Goal: Task Accomplishment & Management: Use online tool/utility

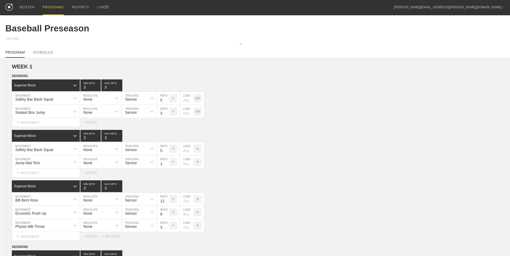
click at [56, 8] on div "PROGRAMS" at bounding box center [53, 7] width 21 height 15
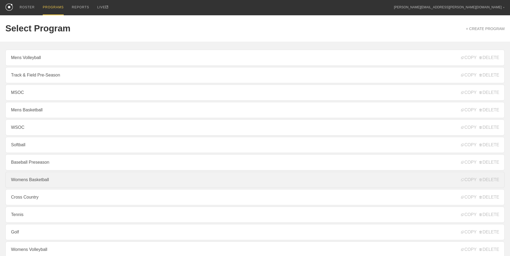
scroll to position [50, 0]
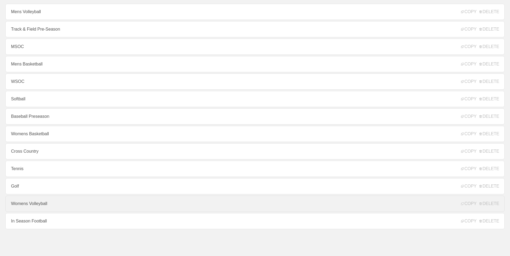
click at [61, 208] on link "Womens Volleyball" at bounding box center [254, 204] width 499 height 16
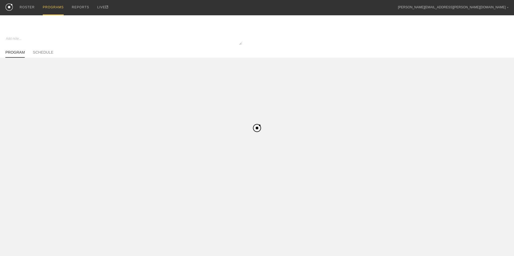
type textarea "x"
type input "Womens Volleyball"
type textarea "In Season"
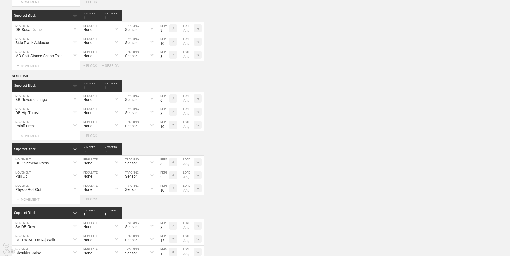
scroll to position [708, 0]
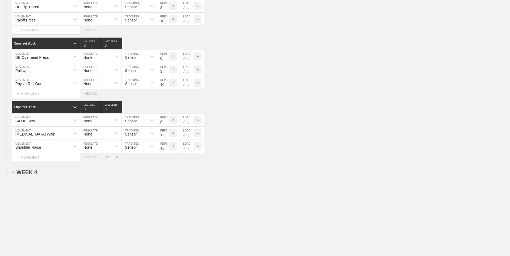
click at [21, 174] on div "+ WEEK 4" at bounding box center [24, 173] width 25 height 6
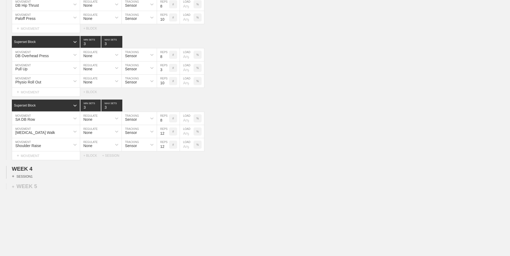
click at [29, 178] on div "+ SESSION 1" at bounding box center [22, 176] width 21 height 5
click at [31, 187] on div "+ BLOCK" at bounding box center [46, 186] width 68 height 9
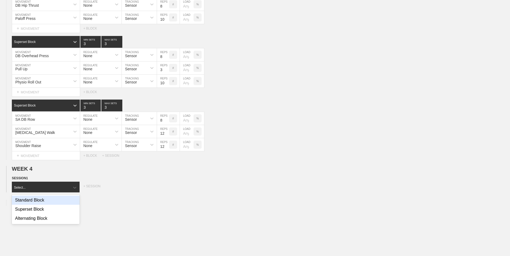
click at [35, 214] on div "Superset Block" at bounding box center [46, 209] width 68 height 9
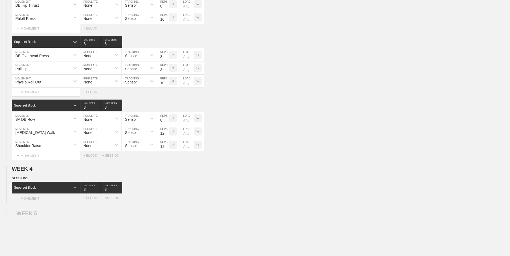
click at [35, 198] on div "+ MOVEMENT" at bounding box center [46, 198] width 68 height 9
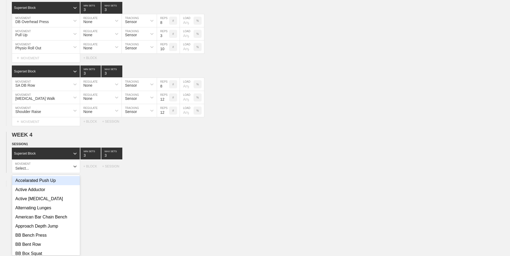
scroll to position [746, 0]
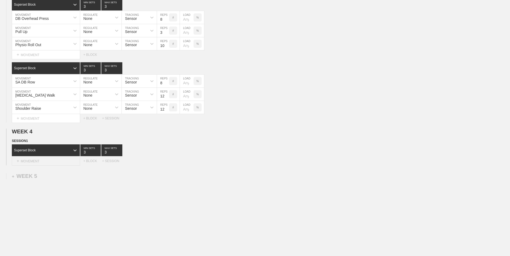
click at [42, 166] on div "+ MOVEMENT" at bounding box center [46, 161] width 68 height 9
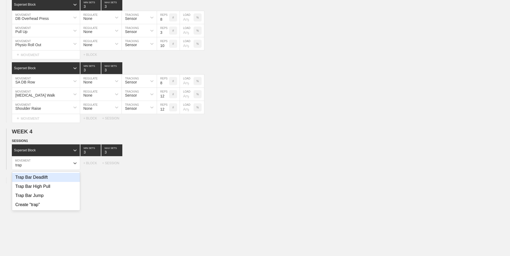
click at [41, 179] on div "Trap Bar Deadlift" at bounding box center [46, 177] width 68 height 9
type input "trap"
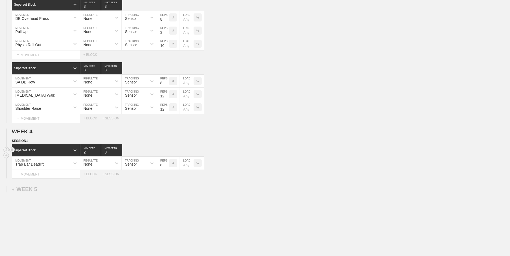
type input "2"
click at [99, 155] on input "2" at bounding box center [90, 151] width 20 height 12
type input "2"
click at [120, 154] on input "2" at bounding box center [111, 151] width 21 height 12
click at [166, 167] on input "7" at bounding box center [163, 163] width 12 height 13
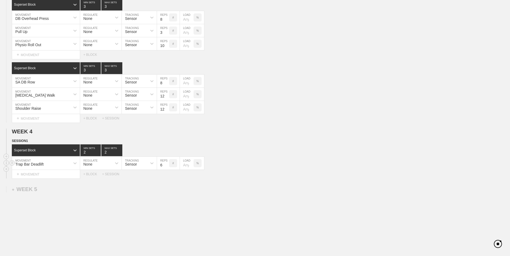
click at [166, 167] on input "6" at bounding box center [163, 163] width 12 height 13
click at [166, 167] on input "5" at bounding box center [163, 163] width 12 height 13
type input "4"
click at [166, 167] on input "4" at bounding box center [163, 163] width 12 height 13
click at [37, 174] on div "+ MOVEMENT" at bounding box center [46, 174] width 68 height 9
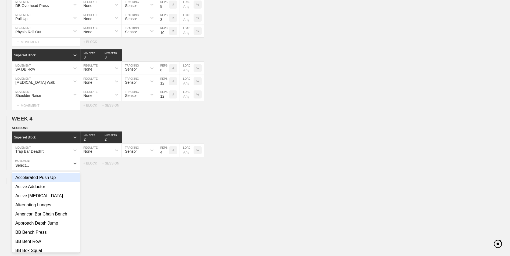
scroll to position [759, 0]
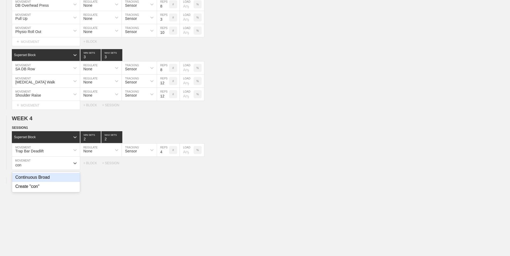
click at [43, 182] on div "Continuous Broad" at bounding box center [46, 177] width 68 height 9
type input "con"
click at [166, 167] on input "7" at bounding box center [163, 163] width 12 height 13
click at [166, 167] on input "6" at bounding box center [163, 163] width 12 height 13
click at [166, 167] on input "5" at bounding box center [163, 163] width 12 height 13
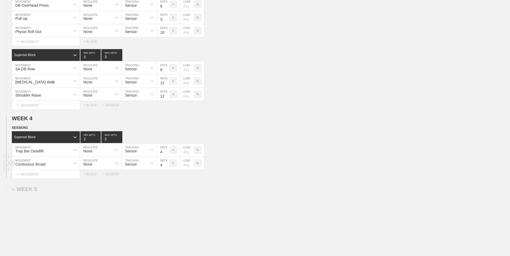
click at [166, 167] on input "4" at bounding box center [163, 163] width 12 height 13
type input "3"
click at [166, 167] on input "3" at bounding box center [163, 163] width 12 height 13
click at [95, 176] on div "+ BLOCK" at bounding box center [92, 175] width 19 height 4
click at [39, 189] on div "Standard Block" at bounding box center [41, 187] width 58 height 5
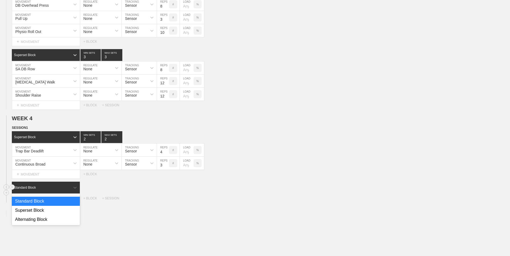
click at [39, 212] on div "Superset Block" at bounding box center [46, 210] width 68 height 9
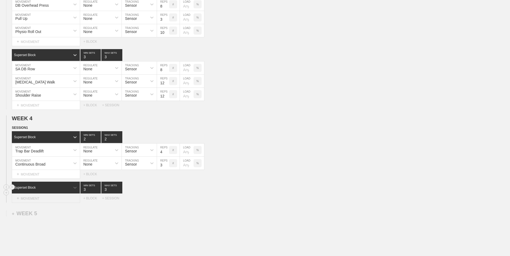
click at [42, 197] on div "+ MOVEMENT" at bounding box center [46, 198] width 68 height 9
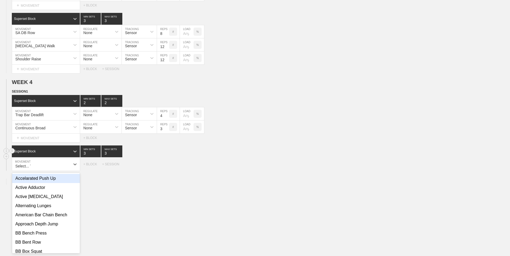
scroll to position [796, 0]
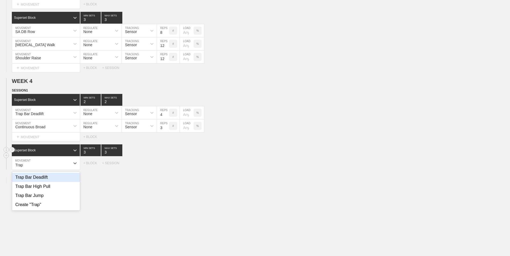
click at [40, 182] on div "Trap Bar Deadlift" at bounding box center [46, 177] width 68 height 9
type input "Trap"
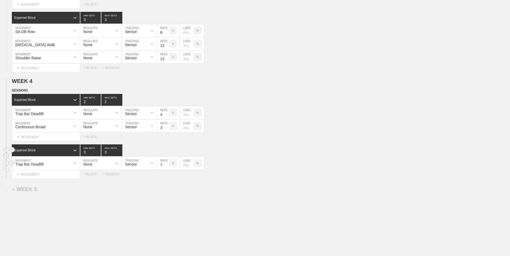
click at [167, 167] on input "7" at bounding box center [163, 163] width 12 height 13
click at [167, 167] on input "6" at bounding box center [163, 163] width 12 height 13
click at [167, 167] on input "5" at bounding box center [163, 163] width 12 height 13
type input "4"
click at [167, 167] on input "4" at bounding box center [163, 163] width 12 height 13
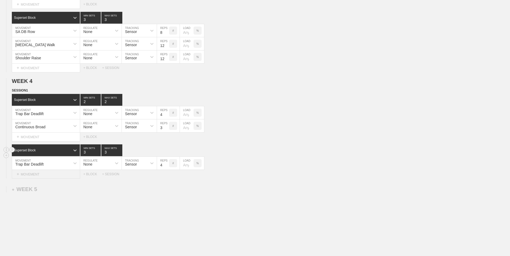
click at [45, 178] on div "+ MOVEMENT" at bounding box center [46, 174] width 68 height 9
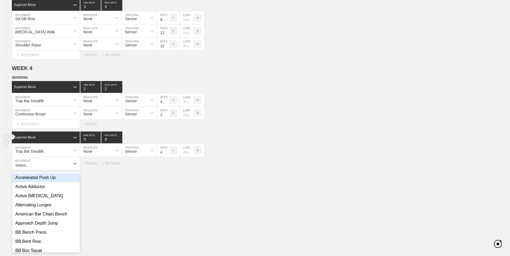
scroll to position [809, 0]
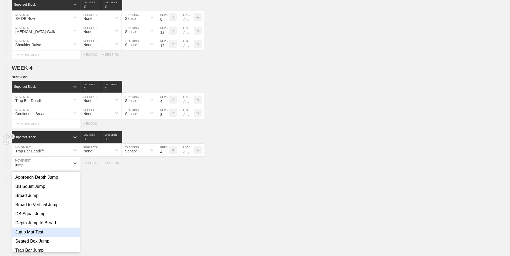
click at [48, 235] on div "Jump Mat Test" at bounding box center [46, 232] width 68 height 9
type input "jump"
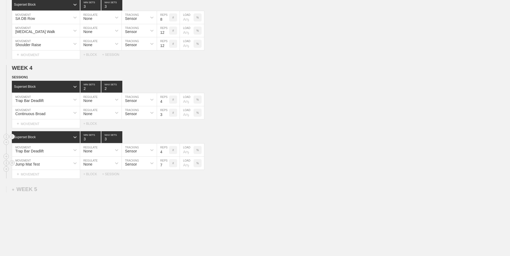
click at [167, 168] on input "7" at bounding box center [163, 163] width 12 height 13
click at [167, 168] on input "6" at bounding box center [163, 163] width 12 height 13
click at [167, 168] on input "5" at bounding box center [163, 163] width 12 height 13
click at [167, 168] on input "4" at bounding box center [163, 163] width 12 height 13
click at [167, 168] on input "3" at bounding box center [163, 163] width 12 height 13
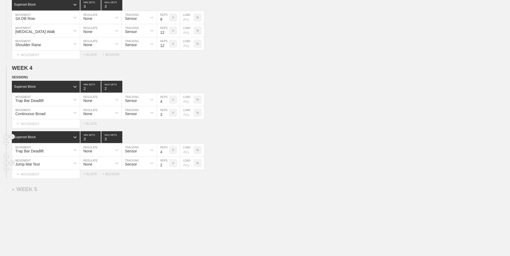
click at [167, 168] on input "2" at bounding box center [163, 163] width 12 height 13
type input "1"
click at [167, 168] on input "1" at bounding box center [163, 163] width 12 height 13
click at [94, 176] on div "+ BLOCK" at bounding box center [92, 175] width 19 height 4
click at [48, 190] on div "Standard Block" at bounding box center [41, 187] width 58 height 5
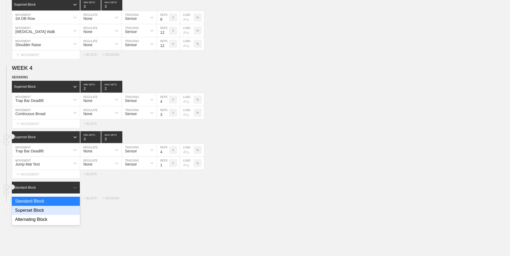
click at [49, 213] on div "Superset Block" at bounding box center [46, 210] width 68 height 9
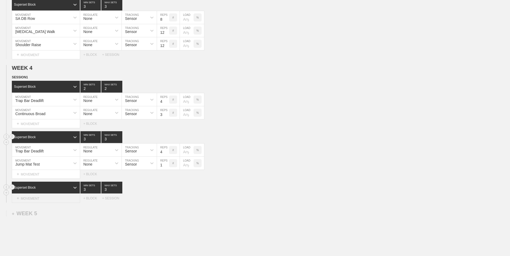
click at [47, 198] on div "+ MOVEMENT" at bounding box center [46, 198] width 68 height 9
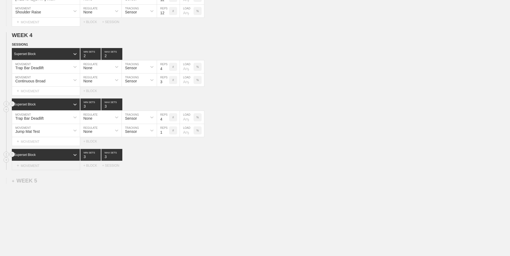
scroll to position [847, 0]
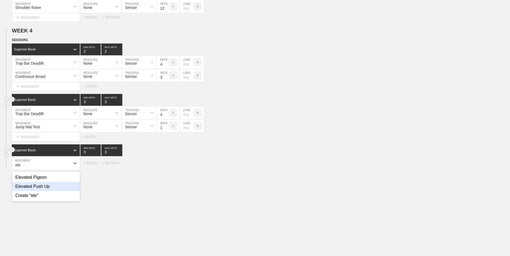
click at [46, 191] on div "Elevated Push Up" at bounding box center [46, 186] width 68 height 9
type input "ele"
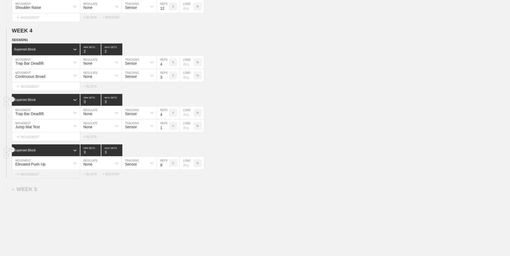
click at [41, 176] on div "+ MOVEMENT" at bounding box center [46, 174] width 68 height 9
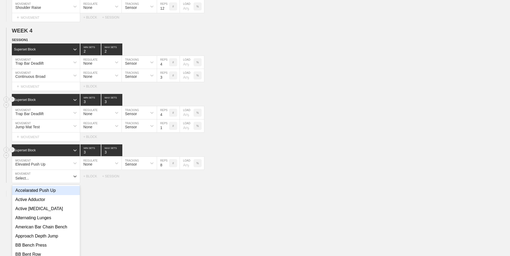
scroll to position [860, 0]
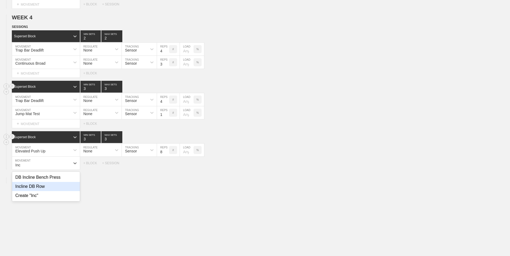
click at [47, 191] on div "Incline DB Row" at bounding box center [46, 186] width 68 height 9
type input "Inc"
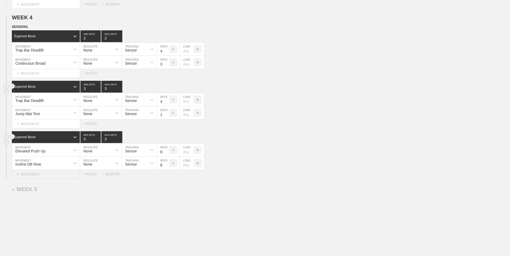
click at [32, 177] on div "+ MOVEMENT" at bounding box center [46, 174] width 68 height 9
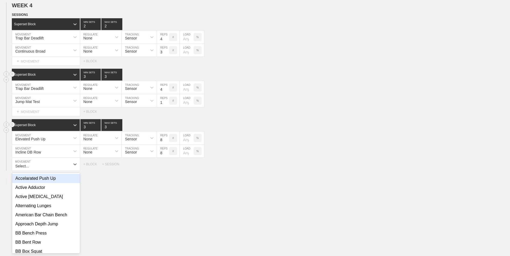
scroll to position [873, 0]
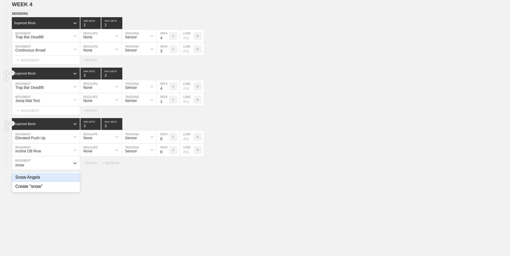
click at [50, 179] on div "Snow Angels" at bounding box center [46, 177] width 68 height 9
type input "snow"
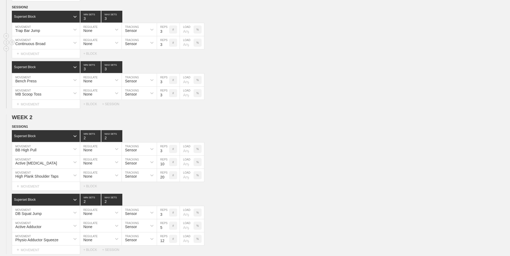
scroll to position [0, 0]
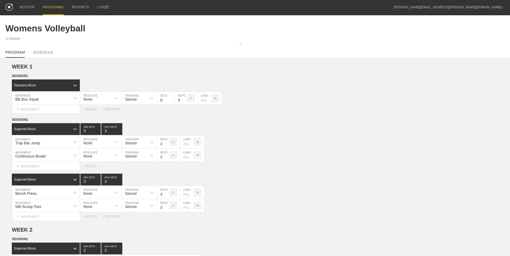
click at [51, 9] on div "PROGRAMS" at bounding box center [53, 7] width 21 height 15
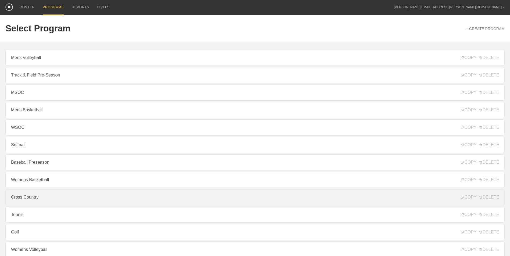
scroll to position [50, 0]
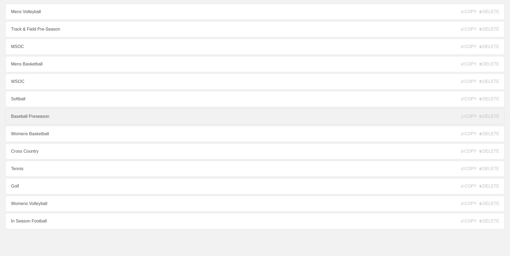
click at [44, 115] on link "Baseball Preseason" at bounding box center [254, 117] width 499 height 16
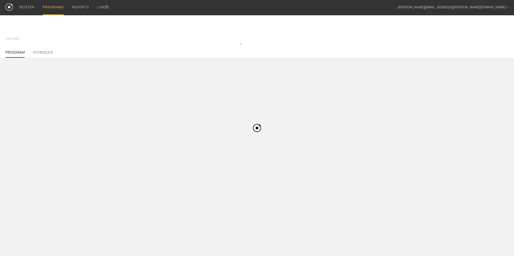
type textarea "x"
type input "Baseball Preseason"
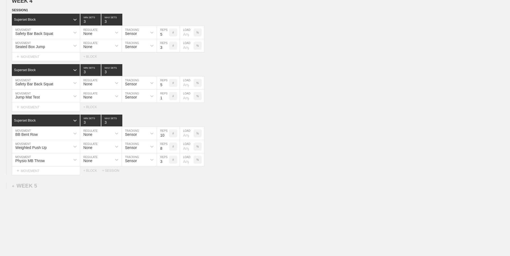
scroll to position [1171, 0]
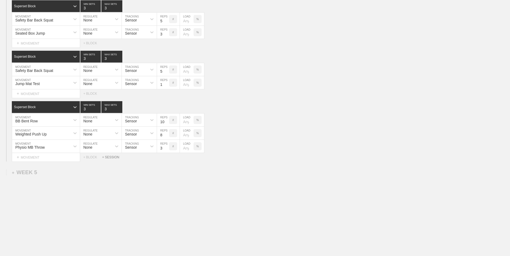
click at [114, 157] on div "+ SESSION" at bounding box center [112, 158] width 21 height 4
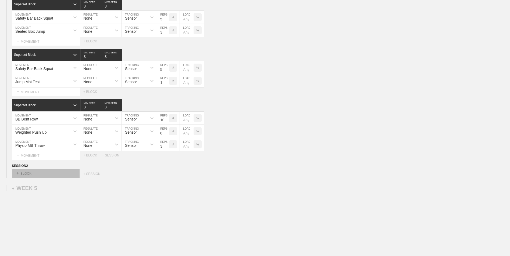
click at [61, 178] on div "+ BLOCK" at bounding box center [46, 174] width 68 height 9
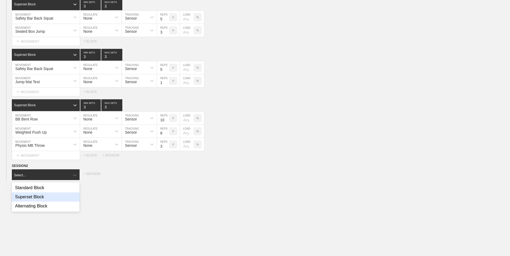
click at [52, 199] on div "Superset Block" at bounding box center [46, 197] width 68 height 9
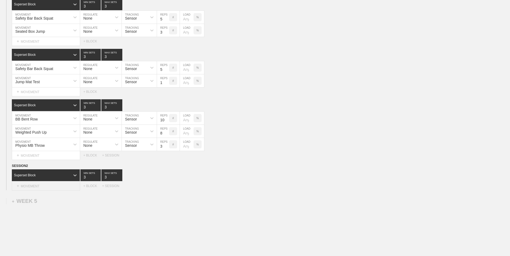
click at [47, 186] on div "+ MOVEMENT" at bounding box center [46, 186] width 68 height 9
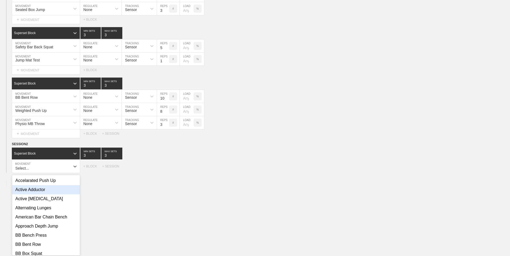
scroll to position [1196, 0]
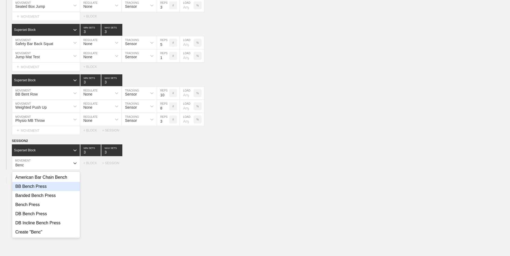
click at [42, 186] on div "BB Bench Press" at bounding box center [46, 186] width 68 height 9
type input "Benc"
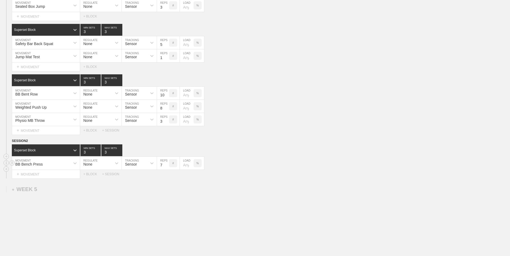
click at [167, 167] on input "7" at bounding box center [163, 163] width 12 height 13
click at [167, 167] on input "6" at bounding box center [163, 163] width 12 height 13
click at [167, 167] on input "5" at bounding box center [163, 163] width 12 height 13
type input "4"
click at [167, 167] on input "4" at bounding box center [163, 163] width 12 height 13
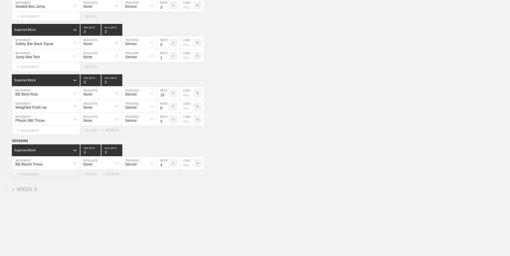
click at [58, 177] on div "+ MOVEMENT" at bounding box center [46, 174] width 68 height 9
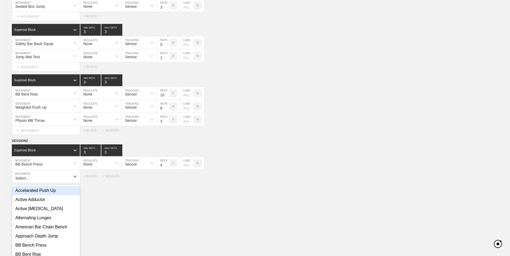
scroll to position [1209, 0]
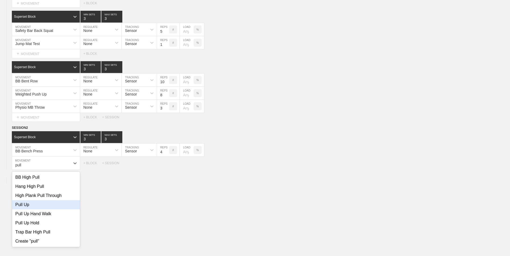
click at [37, 206] on div "Pull Up" at bounding box center [46, 204] width 68 height 9
type input "pull"
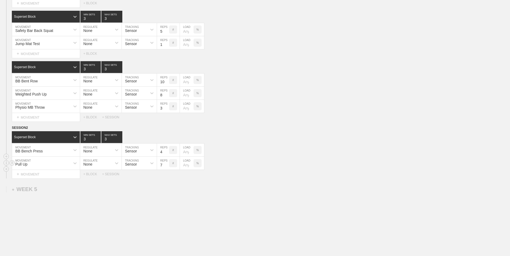
click at [166, 167] on input "7" at bounding box center [163, 163] width 12 height 13
click at [166, 167] on input "6" at bounding box center [163, 163] width 12 height 13
click at [167, 167] on input "5" at bounding box center [163, 163] width 12 height 13
type input "4"
click at [167, 167] on input "4" at bounding box center [163, 163] width 12 height 13
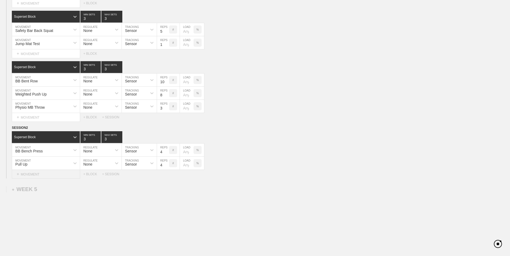
click at [57, 177] on div "+ MOVEMENT" at bounding box center [46, 174] width 68 height 9
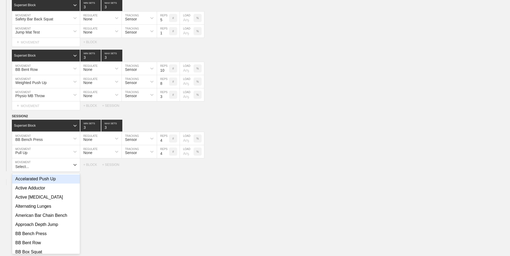
scroll to position [1222, 0]
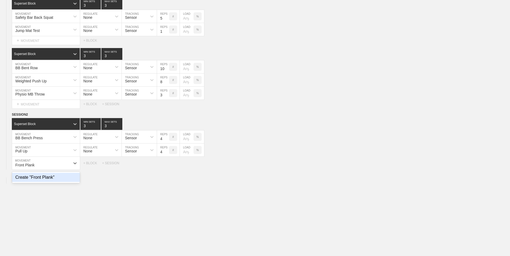
click at [59, 178] on div "Create "Front Plank"" at bounding box center [46, 177] width 68 height 9
type input "Front Plank"
click at [166, 166] on input "9" at bounding box center [163, 163] width 12 height 13
click at [166, 166] on input "10" at bounding box center [163, 163] width 12 height 13
click at [166, 166] on input "11" at bounding box center [163, 163] width 12 height 13
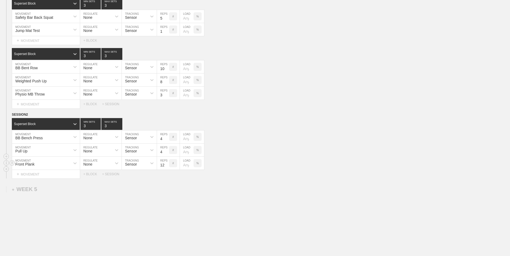
click at [166, 166] on input "12" at bounding box center [163, 163] width 12 height 13
click at [166, 166] on input "13" at bounding box center [163, 163] width 12 height 13
click at [166, 166] on input "14" at bounding box center [163, 163] width 12 height 13
click at [166, 166] on input "15" at bounding box center [163, 163] width 12 height 13
click at [166, 166] on input "16" at bounding box center [163, 163] width 12 height 13
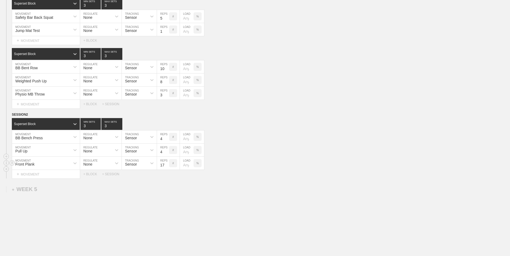
click at [166, 166] on input "17" at bounding box center [163, 163] width 12 height 13
click at [166, 166] on input "18" at bounding box center [163, 163] width 12 height 13
click at [166, 166] on input "19" at bounding box center [163, 163] width 12 height 13
click at [166, 166] on input "20" at bounding box center [163, 163] width 12 height 13
click at [166, 166] on input "21" at bounding box center [163, 163] width 12 height 13
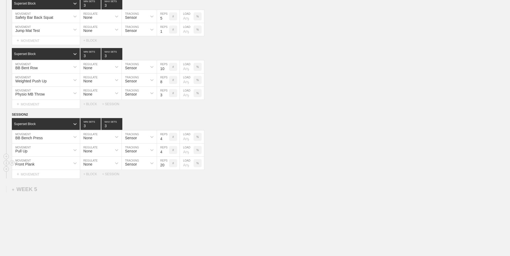
type input "20"
click at [166, 168] on input "20" at bounding box center [163, 163] width 12 height 13
click at [92, 175] on div "+ BLOCK" at bounding box center [92, 175] width 19 height 4
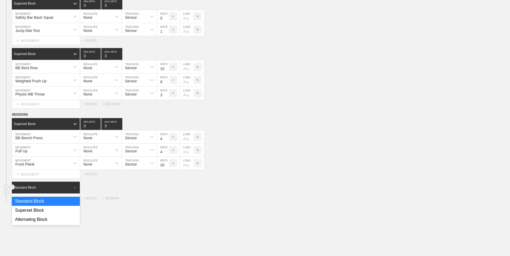
click at [38, 189] on div "Standard Block" at bounding box center [41, 187] width 58 height 5
click at [37, 215] on div "Superset Block" at bounding box center [46, 210] width 68 height 9
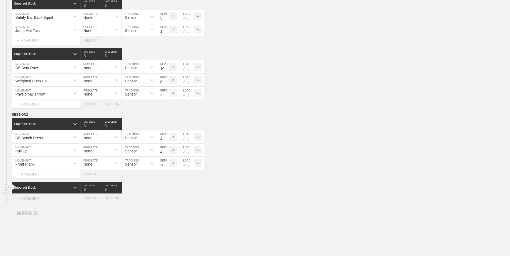
click at [36, 201] on div "+ MOVEMENT" at bounding box center [46, 198] width 68 height 9
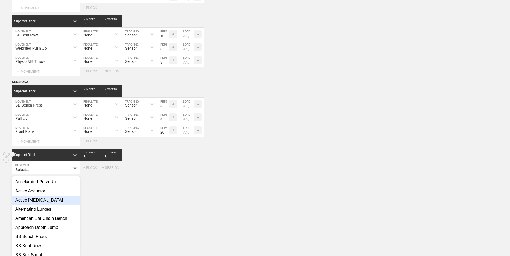
scroll to position [1260, 0]
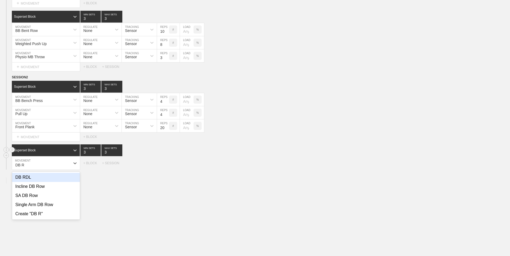
click at [35, 177] on div "DB RDL" at bounding box center [46, 177] width 68 height 9
type input "DB R"
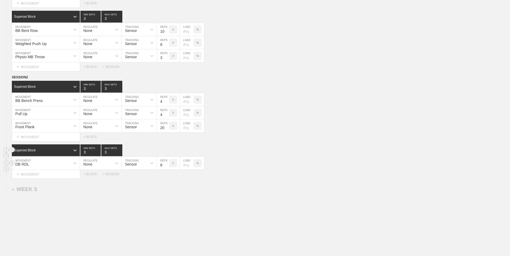
click at [44, 167] on div "DB RDL" at bounding box center [41, 163] width 58 height 9
type input "DB Single Leg RDL"
click at [45, 181] on div "Create "DB Single Leg RDL"" at bounding box center [46, 177] width 68 height 9
click at [167, 167] on input "7" at bounding box center [163, 163] width 12 height 13
type input "6"
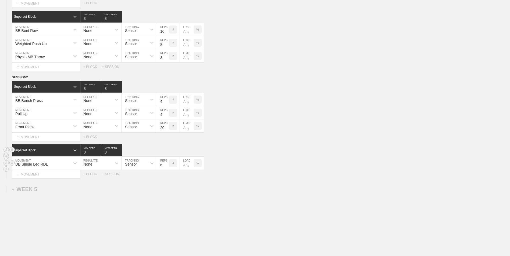
click at [167, 167] on input "6" at bounding box center [163, 163] width 12 height 13
click at [58, 176] on div "+ MOVEMENT" at bounding box center [46, 174] width 68 height 9
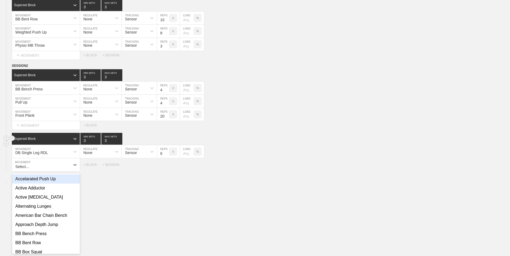
scroll to position [1273, 0]
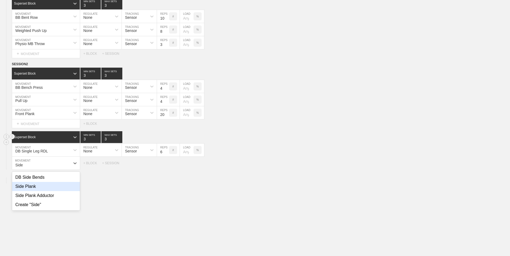
click at [50, 189] on div "Side Plank" at bounding box center [46, 186] width 68 height 9
type input "Side"
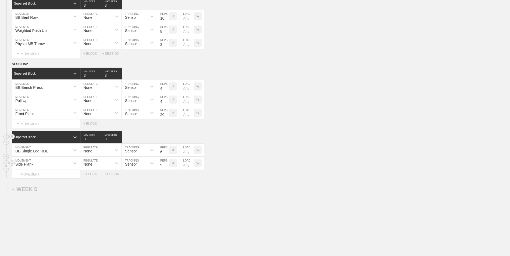
click at [167, 166] on input "9" at bounding box center [163, 163] width 12 height 13
click at [167, 166] on input "10" at bounding box center [163, 163] width 12 height 13
click at [167, 166] on input "11" at bounding box center [163, 163] width 12 height 13
click at [167, 166] on input "12" at bounding box center [163, 163] width 12 height 13
click at [167, 166] on input "13" at bounding box center [163, 163] width 12 height 13
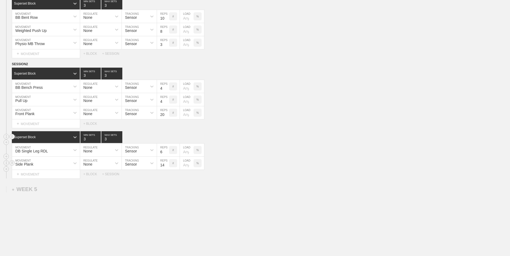
click at [167, 166] on input "14" at bounding box center [163, 163] width 12 height 13
click at [167, 166] on input "15" at bounding box center [163, 163] width 12 height 13
click at [167, 166] on input "16" at bounding box center [163, 163] width 12 height 13
click at [167, 166] on input "17" at bounding box center [163, 163] width 12 height 13
click at [167, 166] on input "18" at bounding box center [163, 163] width 12 height 13
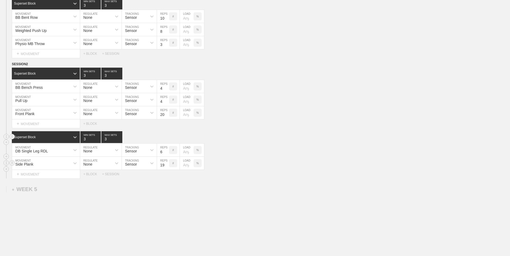
click at [167, 166] on input "19" at bounding box center [163, 163] width 12 height 13
click at [167, 166] on input "20" at bounding box center [163, 163] width 12 height 13
click at [167, 166] on input "21" at bounding box center [163, 163] width 12 height 13
click at [167, 166] on input "22" at bounding box center [163, 163] width 12 height 13
click at [167, 166] on input "23" at bounding box center [163, 163] width 12 height 13
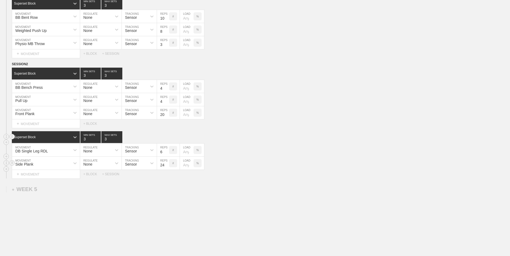
click at [167, 166] on input "24" at bounding box center [163, 163] width 12 height 13
click at [167, 166] on input "25" at bounding box center [163, 163] width 12 height 13
click at [167, 166] on input "26" at bounding box center [163, 163] width 12 height 13
click at [167, 166] on input "27" at bounding box center [163, 163] width 12 height 13
click at [167, 166] on input "28" at bounding box center [163, 163] width 12 height 13
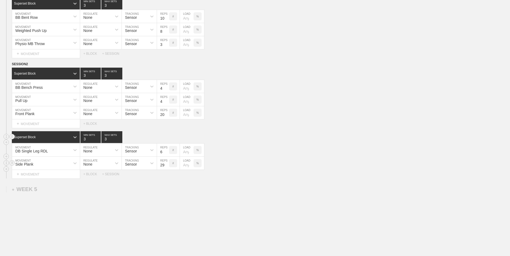
click at [167, 166] on input "29" at bounding box center [163, 163] width 12 height 13
type input "30"
click at [167, 166] on input "30" at bounding box center [163, 163] width 12 height 13
click at [46, 175] on div "+ MOVEMENT" at bounding box center [46, 174] width 68 height 9
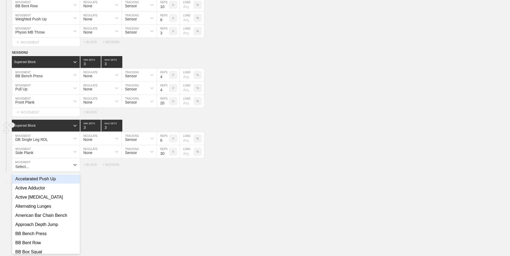
scroll to position [1286, 0]
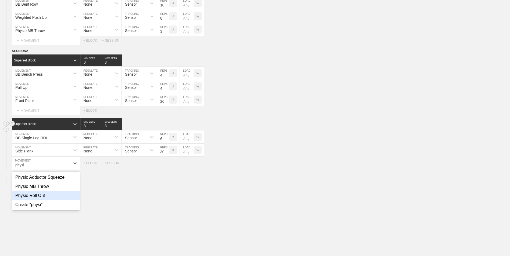
click at [42, 196] on div "Physio Roll Out" at bounding box center [46, 195] width 68 height 9
type input "physi"
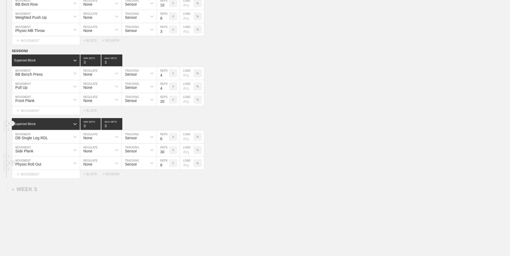
click at [166, 163] on input "8" at bounding box center [163, 163] width 12 height 13
click at [166, 165] on input "9" at bounding box center [163, 163] width 12 height 13
type input "10"
click at [166, 165] on input "10" at bounding box center [163, 163] width 12 height 13
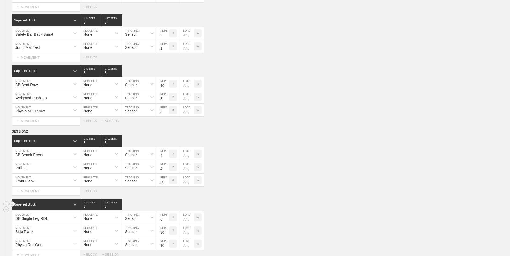
scroll to position [1232, 0]
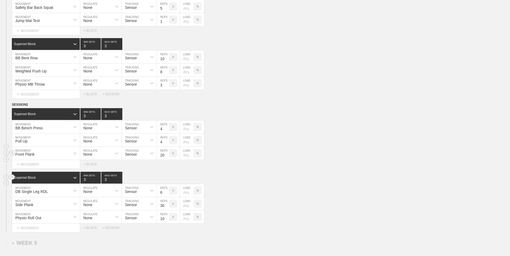
click at [55, 155] on div "Front Plank" at bounding box center [41, 153] width 58 height 9
type input "Box Jump"
click at [49, 181] on div "Create "Box Jump"" at bounding box center [46, 176] width 68 height 9
click at [167, 158] on input "19" at bounding box center [163, 153] width 12 height 13
click at [167, 158] on input "18" at bounding box center [163, 153] width 12 height 13
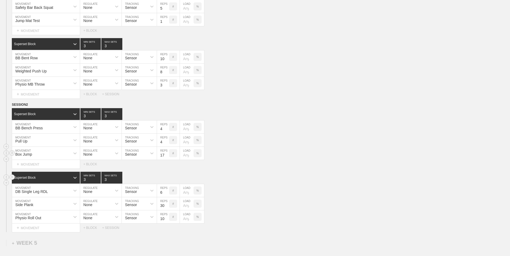
click at [167, 158] on input "17" at bounding box center [163, 153] width 12 height 13
click at [167, 158] on input "16" at bounding box center [163, 153] width 12 height 13
click at [167, 158] on input "15" at bounding box center [163, 153] width 12 height 13
click at [167, 158] on input "14" at bounding box center [163, 153] width 12 height 13
click at [167, 158] on input "13" at bounding box center [163, 153] width 12 height 13
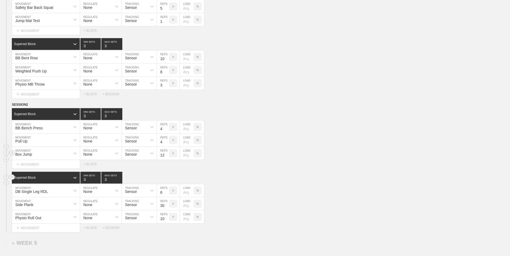
click at [167, 158] on input "12" at bounding box center [163, 153] width 12 height 13
click at [167, 158] on input "11" at bounding box center [163, 153] width 12 height 13
click at [167, 158] on input "10" at bounding box center [163, 153] width 12 height 13
click at [167, 158] on input "9" at bounding box center [163, 153] width 12 height 13
click at [167, 158] on input "8" at bounding box center [163, 153] width 12 height 13
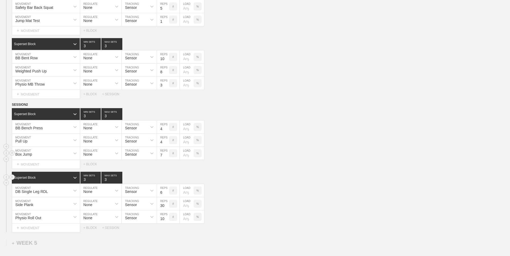
click at [167, 158] on input "7" at bounding box center [163, 153] width 12 height 13
click at [167, 158] on input "6" at bounding box center [163, 153] width 12 height 13
click at [167, 158] on input "5" at bounding box center [163, 153] width 12 height 13
click at [167, 158] on input "4" at bounding box center [163, 153] width 12 height 13
type input "3"
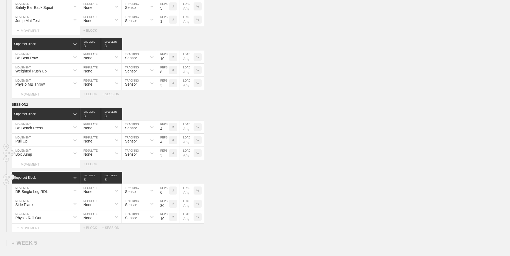
click at [167, 158] on input "3" at bounding box center [163, 153] width 12 height 13
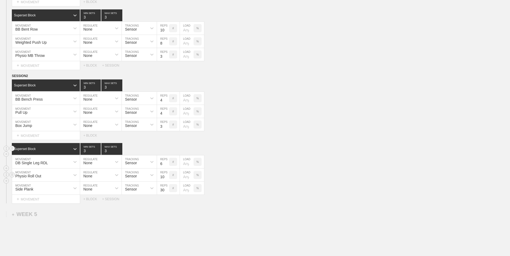
click at [53, 182] on div "Physio Roll Out" at bounding box center [46, 175] width 68 height 13
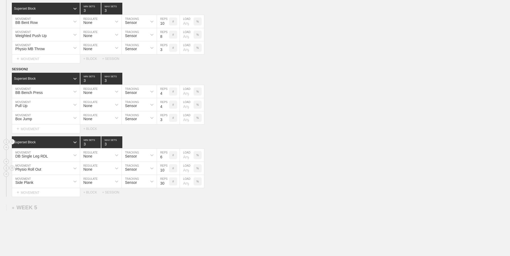
scroll to position [1273, 0]
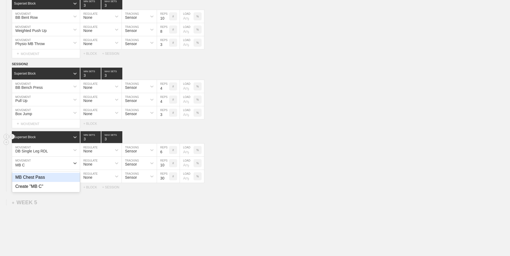
type input "MB Ch"
click at [47, 181] on div "MB Chest Pass" at bounding box center [46, 177] width 68 height 9
click at [167, 167] on input "9" at bounding box center [163, 163] width 12 height 13
click at [167, 167] on input "8" at bounding box center [163, 163] width 12 height 13
click at [167, 167] on input "7" at bounding box center [163, 163] width 12 height 13
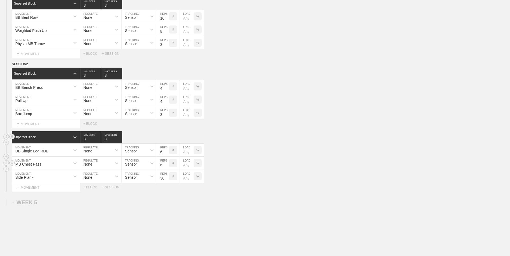
click at [167, 167] on input "6" at bounding box center [163, 163] width 12 height 13
click at [167, 167] on input "5" at bounding box center [163, 163] width 12 height 13
click at [167, 167] on input "4" at bounding box center [163, 163] width 12 height 13
type input "3"
click at [167, 167] on input "3" at bounding box center [163, 163] width 12 height 13
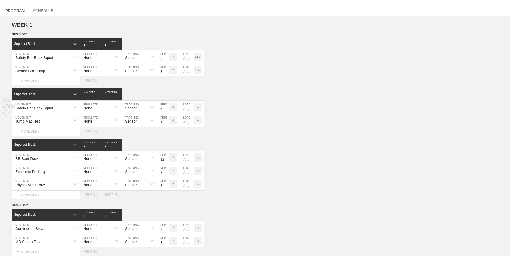
scroll to position [0, 0]
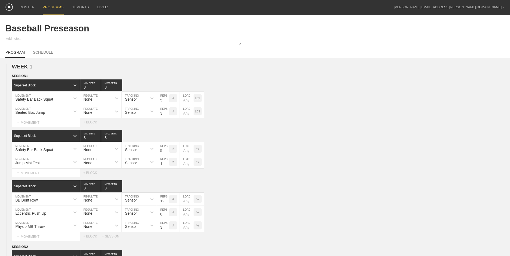
click at [51, 6] on div "PROGRAMS" at bounding box center [53, 7] width 21 height 15
